Goal: Transaction & Acquisition: Purchase product/service

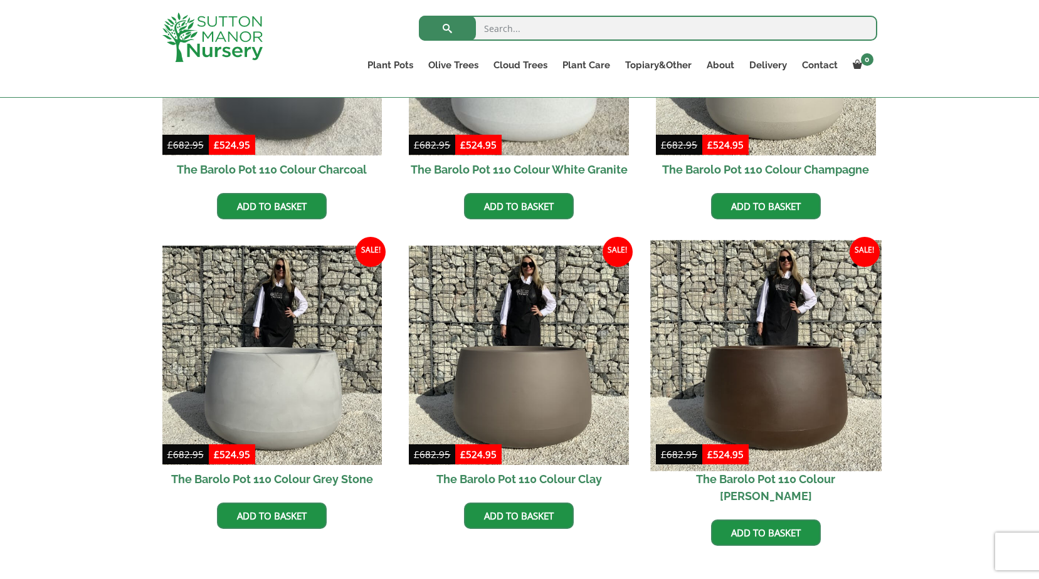
scroll to position [604, 0]
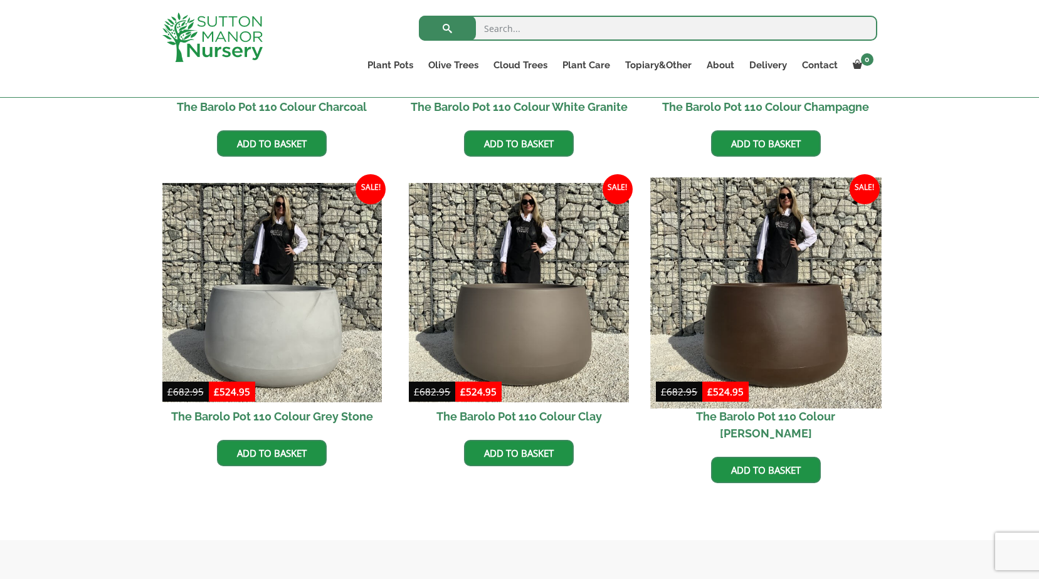
click at [746, 296] on img at bounding box center [765, 292] width 231 height 231
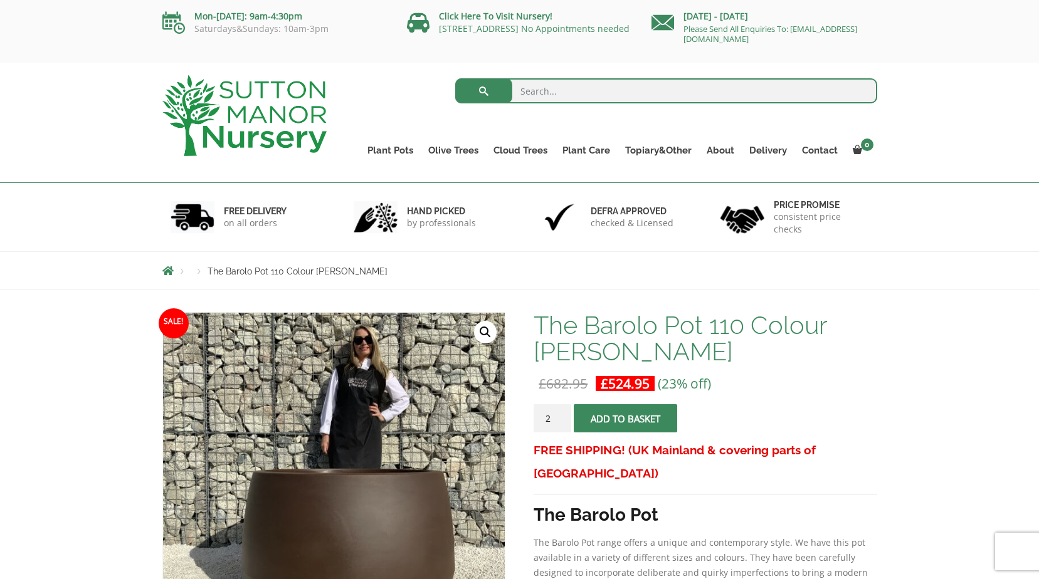
type input "2"
click at [560, 416] on input "2" at bounding box center [552, 418] width 38 height 28
click at [626, 419] on span "submit" at bounding box center [626, 419] width 0 height 0
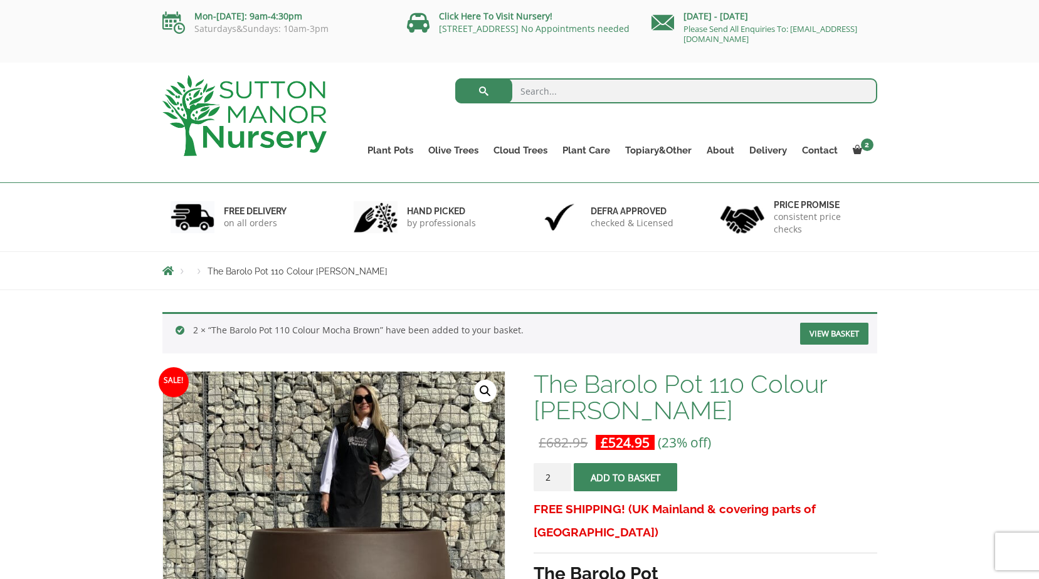
scroll to position [63, 0]
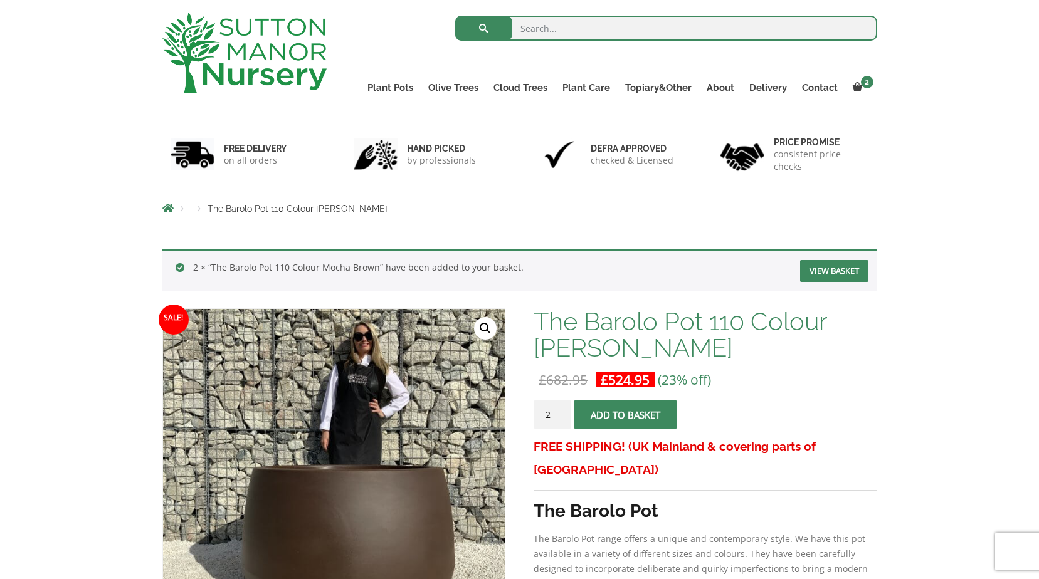
click at [826, 276] on link "View basket" at bounding box center [834, 271] width 68 height 22
